Goal: Task Accomplishment & Management: Manage account settings

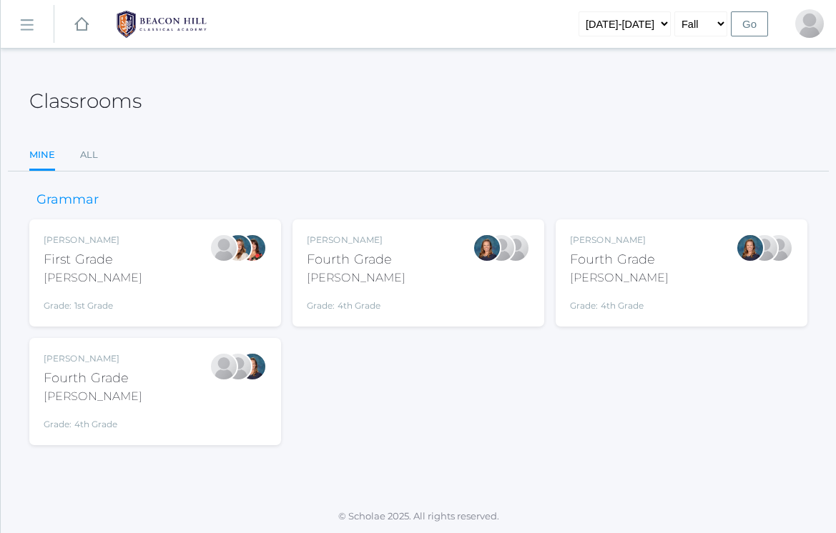
click at [129, 403] on div "[PERSON_NAME] Fourth Grade [PERSON_NAME] Grade: 4th Grade 04LA" at bounding box center [155, 392] width 223 height 79
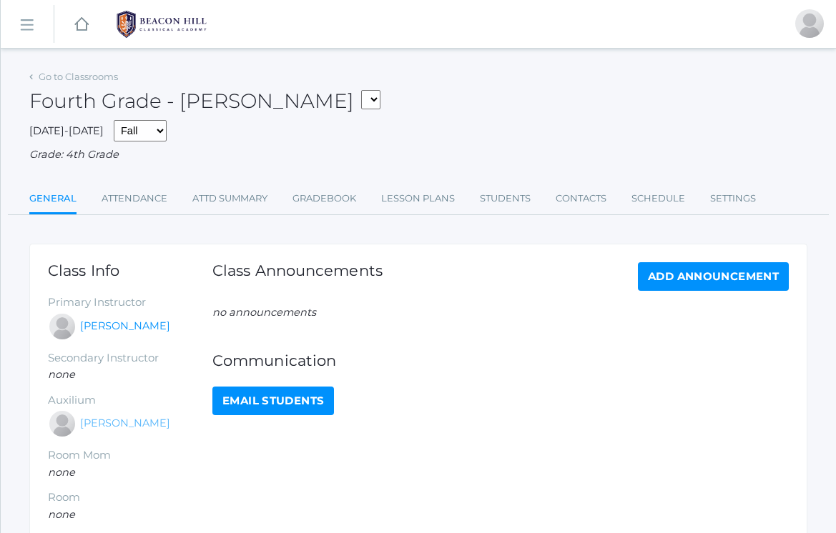
click at [124, 419] on link "[PERSON_NAME]" at bounding box center [125, 424] width 90 height 16
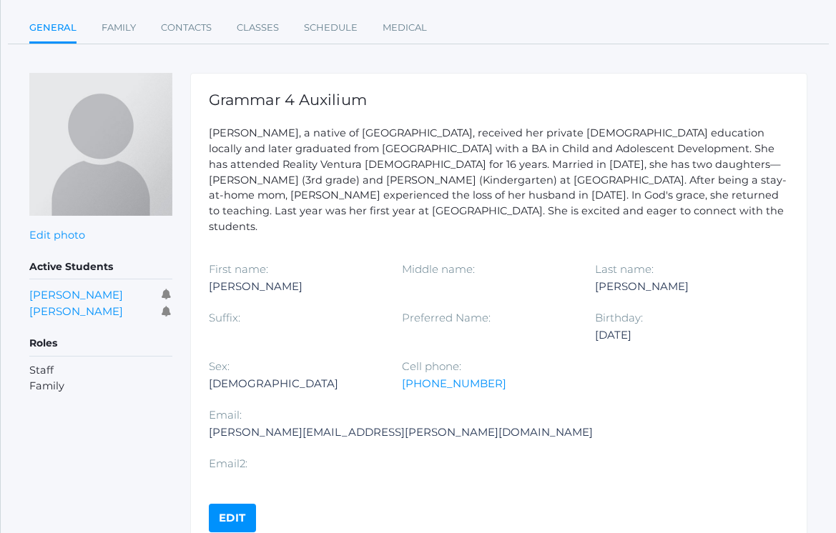
scroll to position [127, 0]
click at [241, 505] on link "Edit" at bounding box center [232, 519] width 47 height 29
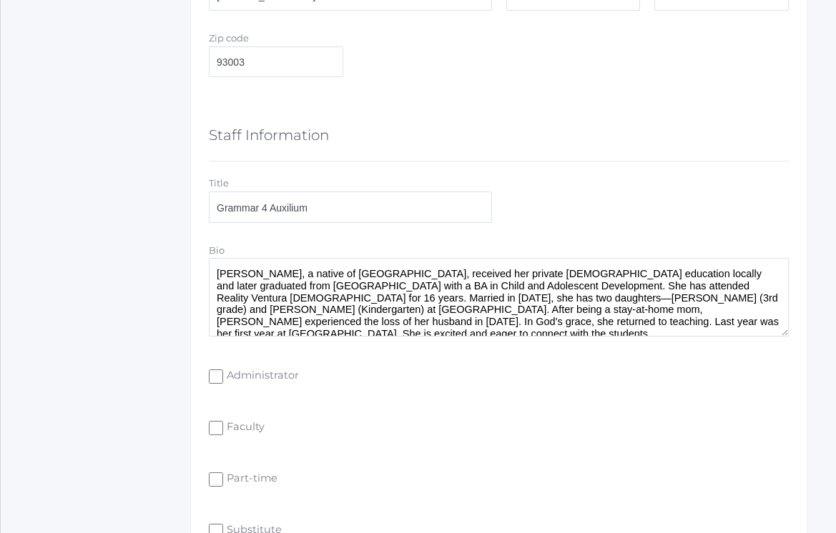
scroll to position [787, 0]
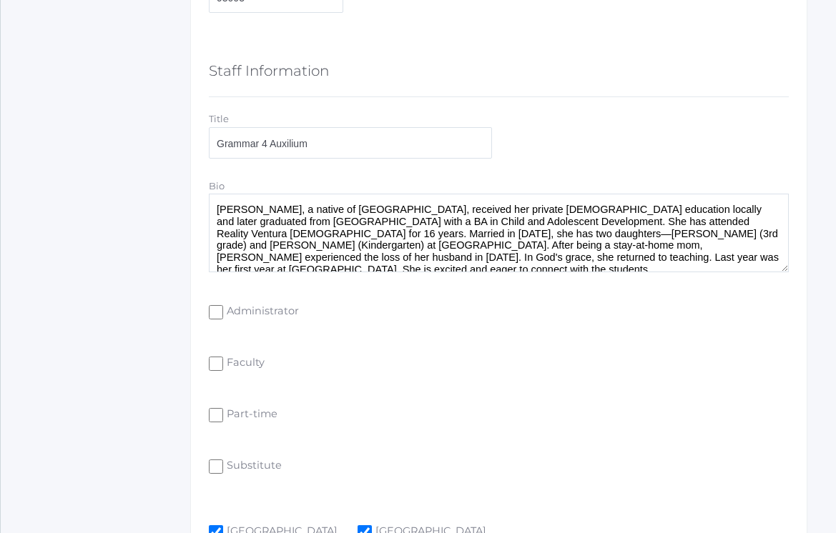
drag, startPoint x: 461, startPoint y: 229, endPoint x: 418, endPoint y: 227, distance: 43.0
click at [418, 227] on textarea "Heather Porter, a native of Ventura County, received her private Christian educ…" at bounding box center [499, 233] width 580 height 79
drag, startPoint x: 523, startPoint y: 227, endPoint x: 583, endPoint y: 230, distance: 60.1
click at [583, 230] on textarea "Heather Porter, a native of Ventura County, received her private Christian educ…" at bounding box center [499, 233] width 580 height 79
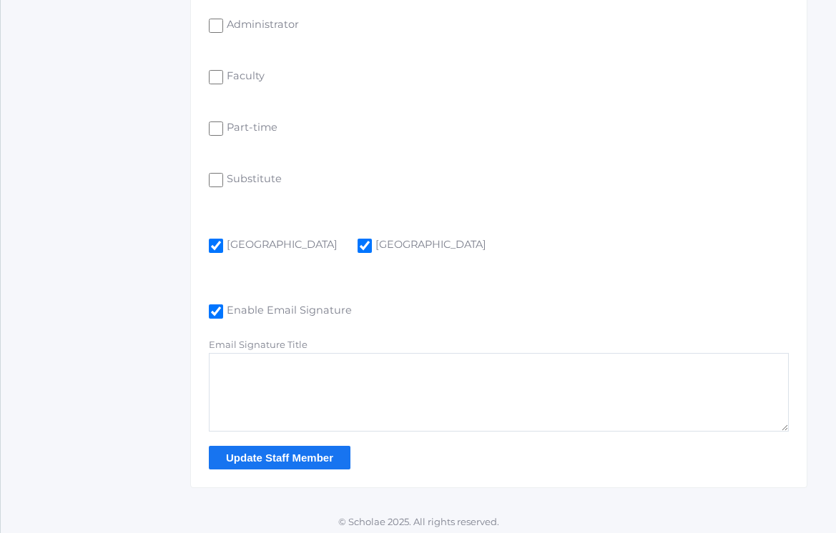
scroll to position [1073, 0]
type textarea "[PERSON_NAME], a native of [GEOGRAPHIC_DATA], received her private [DEMOGRAPHIC…"
click at [260, 456] on input "Update Staff Member" at bounding box center [280, 459] width 142 height 24
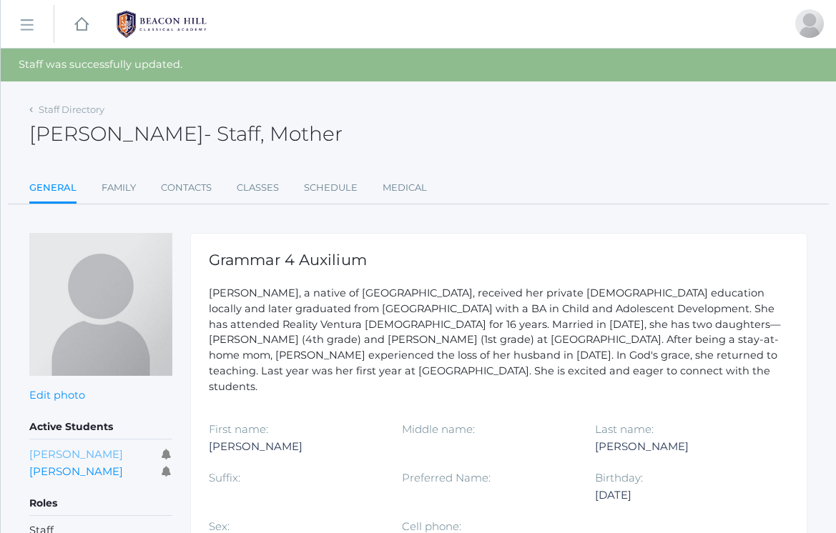
click at [79, 454] on link "[PERSON_NAME]" at bounding box center [76, 455] width 94 height 14
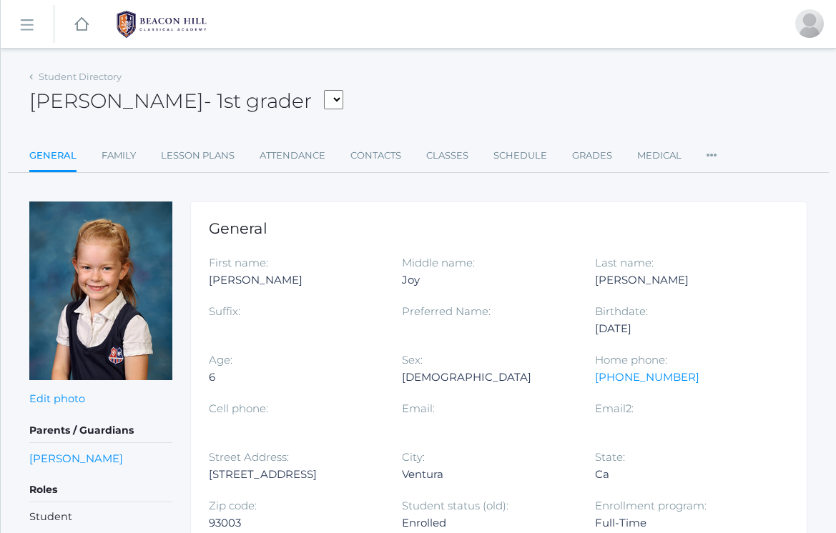
click at [55, 449] on div "Parents / Guardians [PERSON_NAME] Roles Student" at bounding box center [100, 472] width 143 height 107
click at [61, 458] on link "[PERSON_NAME]" at bounding box center [76, 459] width 94 height 16
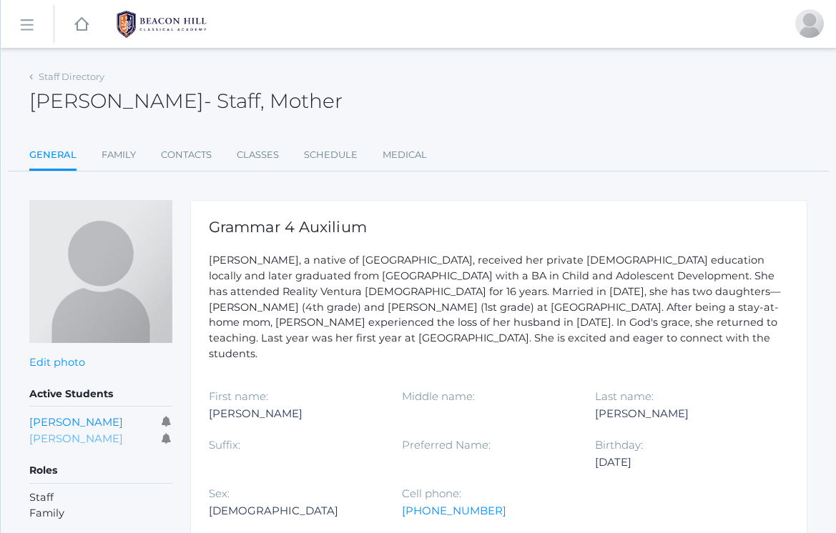
click at [52, 436] on link "[PERSON_NAME]" at bounding box center [76, 439] width 94 height 14
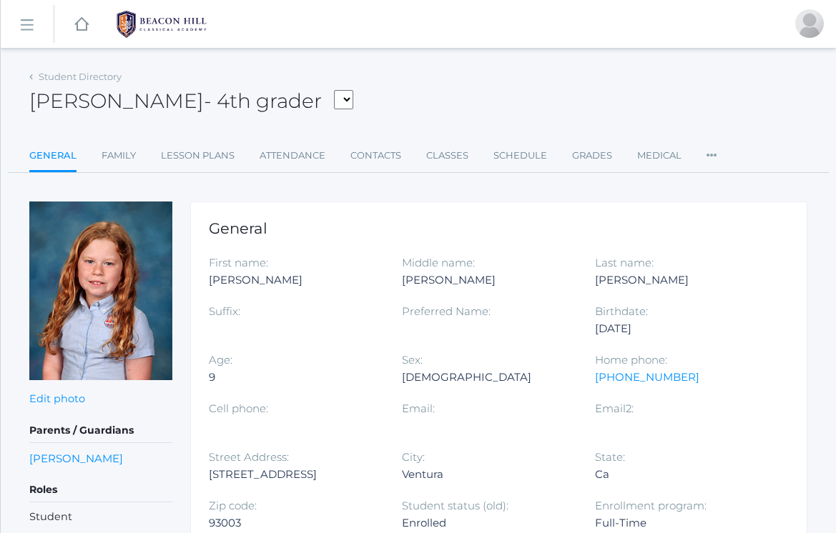
click at [32, 21] on rect at bounding box center [26, 25] width 23 height 23
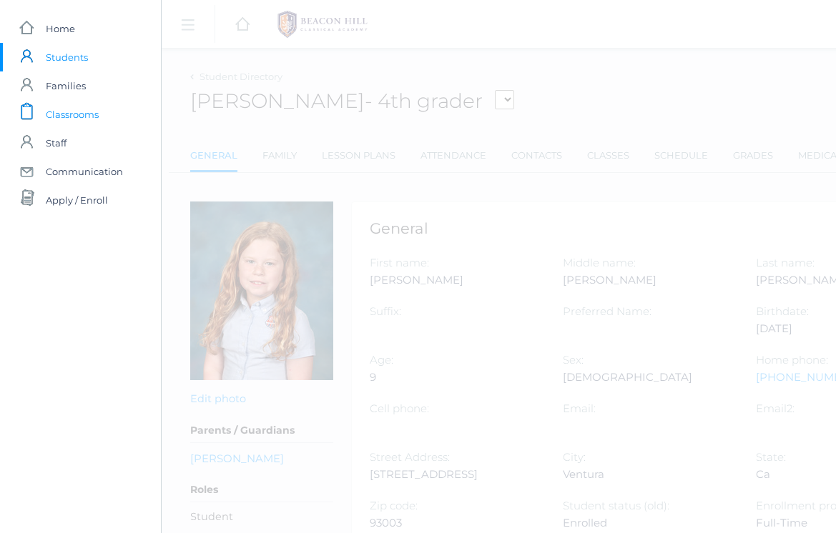
click at [87, 113] on span "Classrooms" at bounding box center [72, 114] width 53 height 29
